Goal: Task Accomplishment & Management: Use online tool/utility

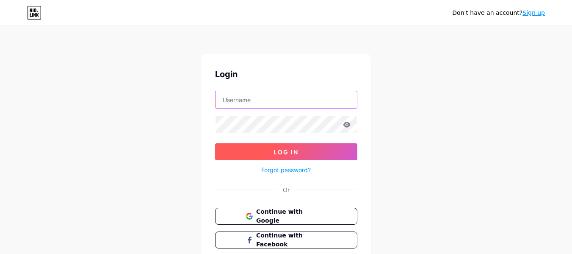
type input "qawirenter"
click at [286, 150] on span "Log In" at bounding box center [285, 151] width 25 height 7
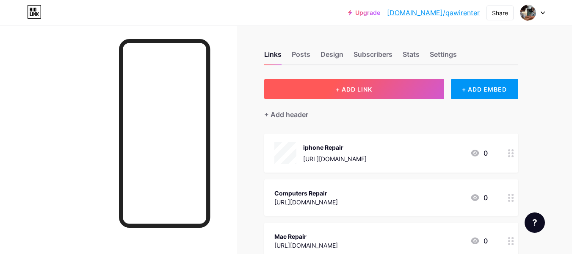
click at [365, 89] on span "+ ADD LINK" at bounding box center [354, 88] width 36 height 7
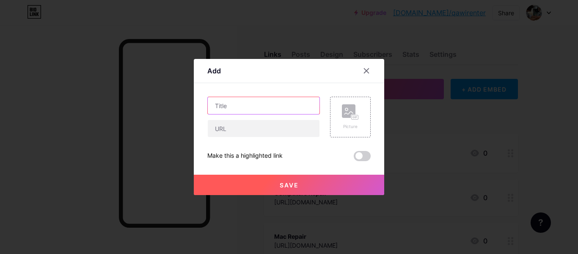
click at [271, 110] on input "text" at bounding box center [264, 105] width 112 height 17
paste input "Apple Laptop Computer Repair"
type input "Apple Laptop Computer Repair"
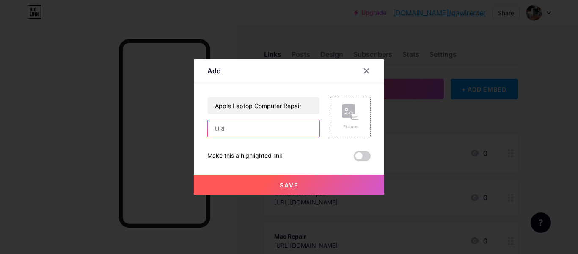
click at [288, 127] on input "text" at bounding box center [264, 128] width 112 height 17
paste input "[URL][DOMAIN_NAME]"
type input "[URL][DOMAIN_NAME]"
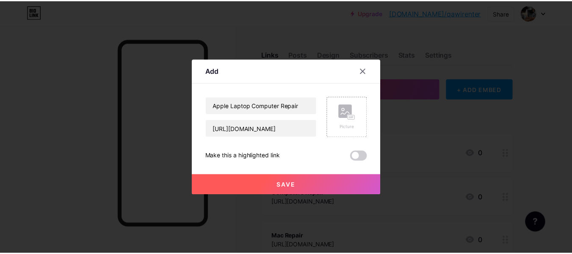
scroll to position [0, 0]
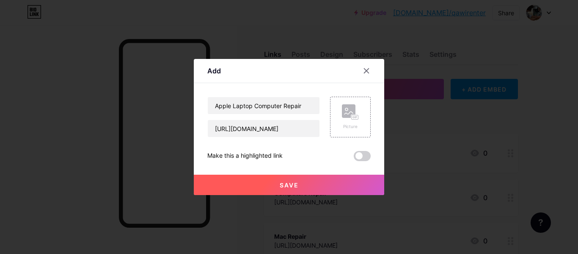
click at [290, 183] on span "Save" at bounding box center [289, 184] width 19 height 7
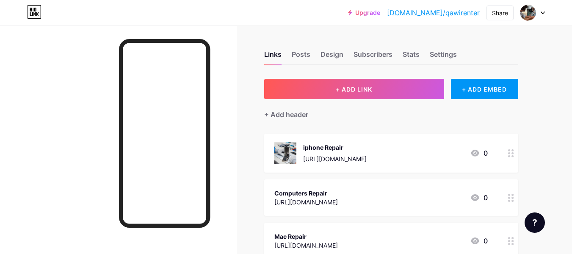
click at [444, 11] on link "[DOMAIN_NAME]/qawirenter" at bounding box center [433, 13] width 93 height 10
